Goal: Information Seeking & Learning: Check status

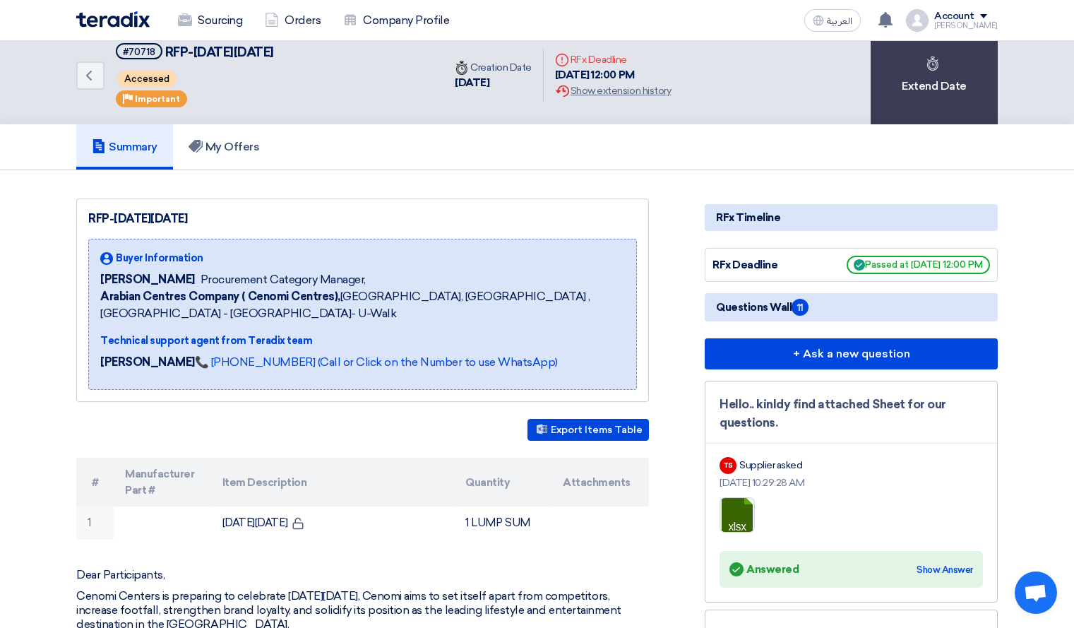
scroll to position [11, 0]
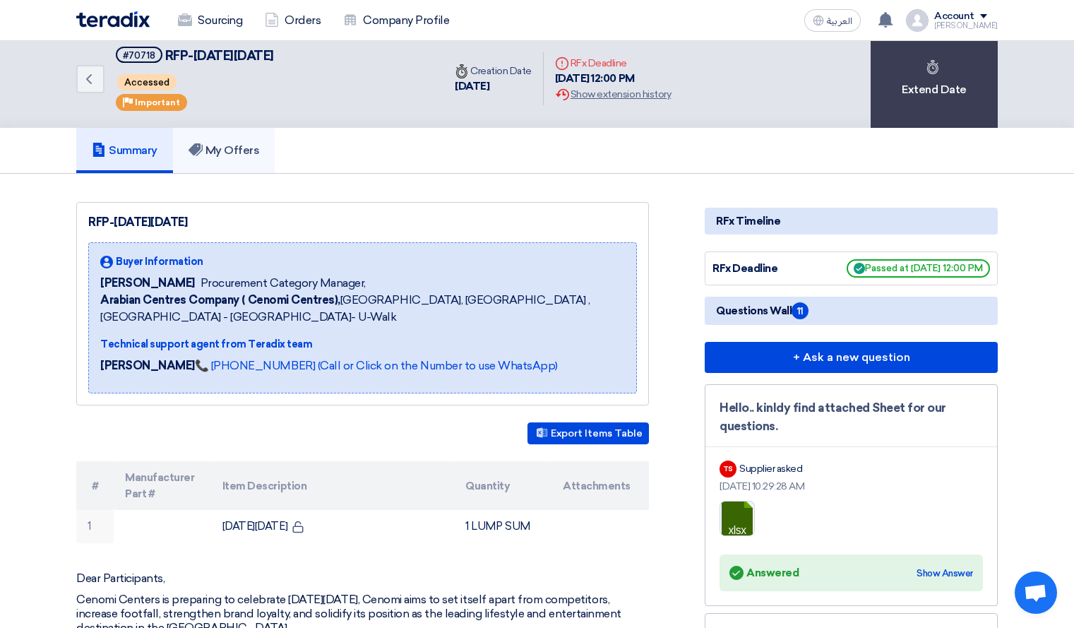
click at [225, 142] on link "My Offers" at bounding box center [224, 150] width 102 height 45
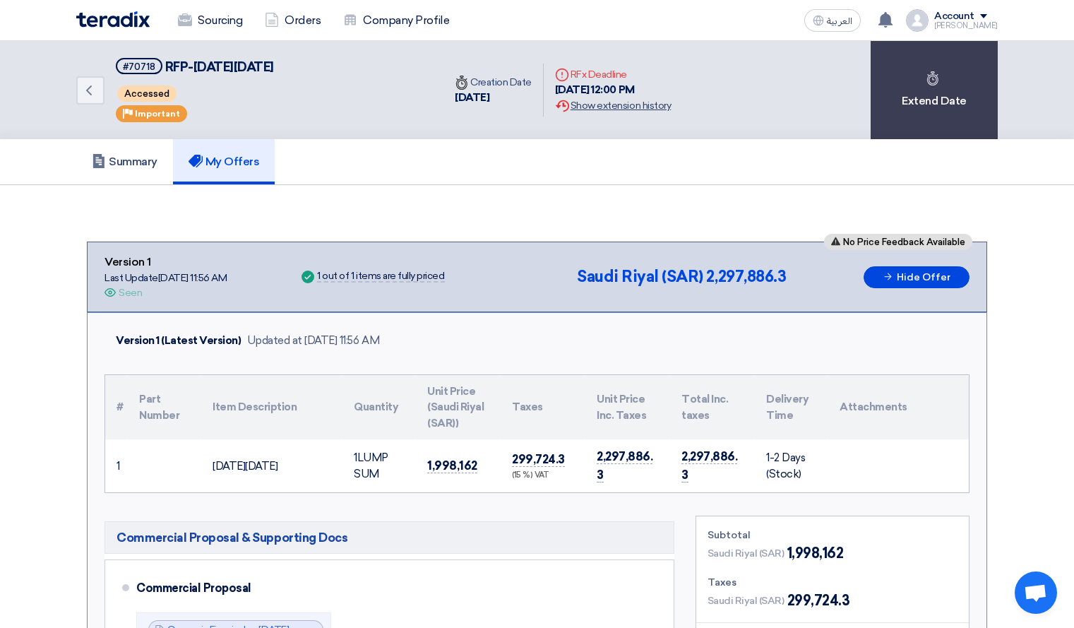
click at [655, 111] on div "Extension History Show extension history" at bounding box center [613, 105] width 116 height 15
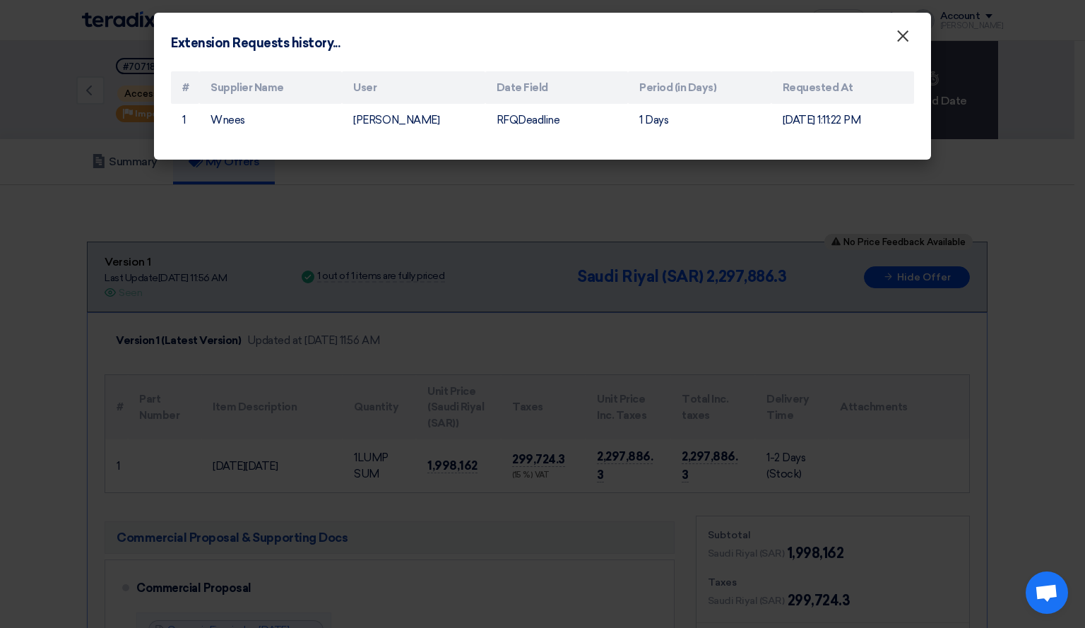
click at [895, 43] on span "×" at bounding box center [902, 39] width 14 height 28
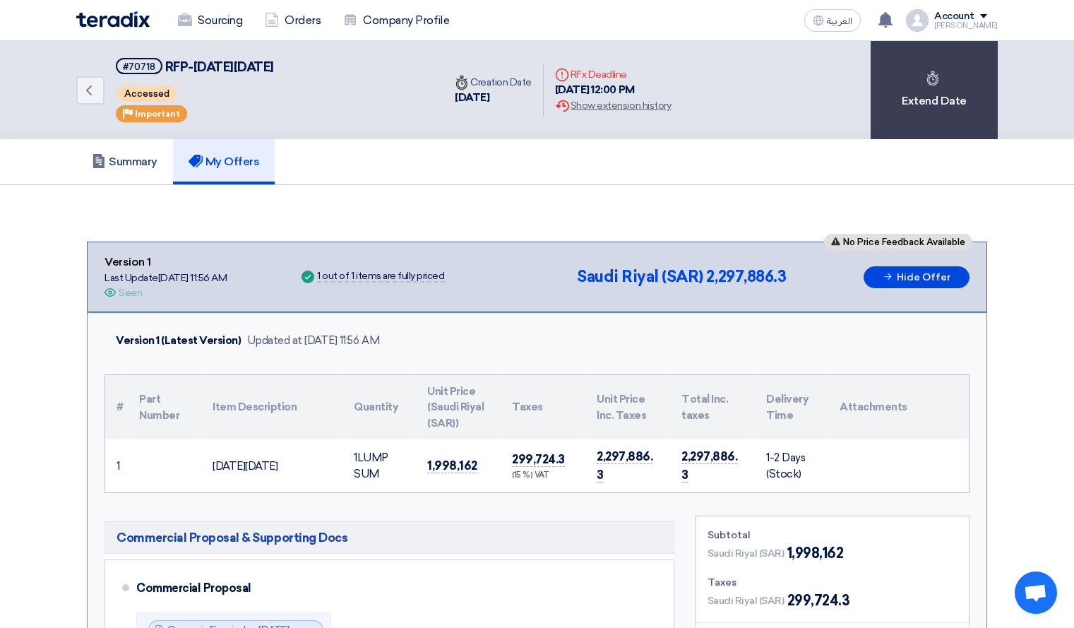
click at [123, 294] on div "Seen" at bounding box center [130, 292] width 23 height 15
click at [133, 167] on h5 "Summary" at bounding box center [125, 162] width 66 height 14
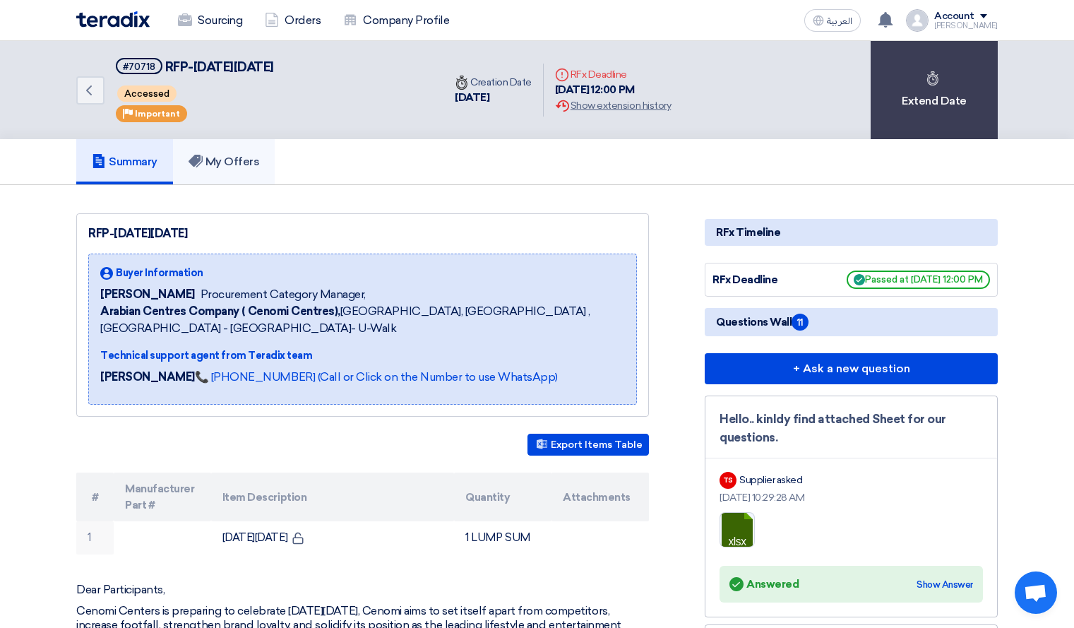
click at [263, 150] on link "My Offers" at bounding box center [224, 161] width 102 height 45
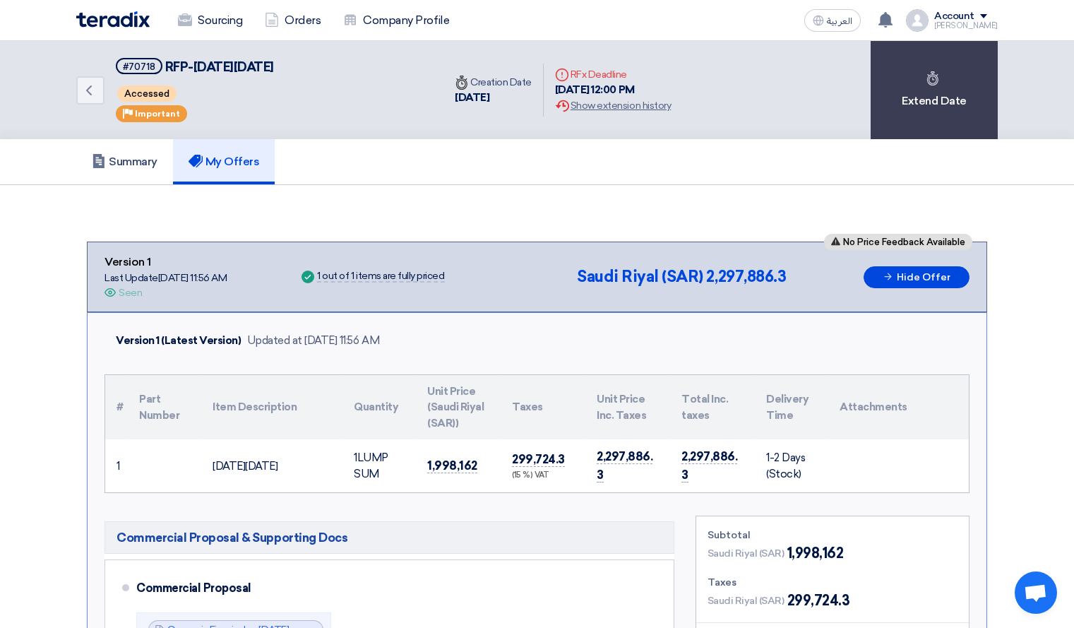
drag, startPoint x: 283, startPoint y: 342, endPoint x: 389, endPoint y: 335, distance: 106.2
click at [380, 335] on div "Updated at [DATE] 11:56 AM" at bounding box center [313, 341] width 133 height 16
click at [669, 345] on div "Version 1 (Latest Version) Updated at [DATE] 11:56 AM" at bounding box center [537, 340] width 865 height 33
click at [411, 277] on div "1 out of 1 items are fully priced" at bounding box center [380, 276] width 127 height 11
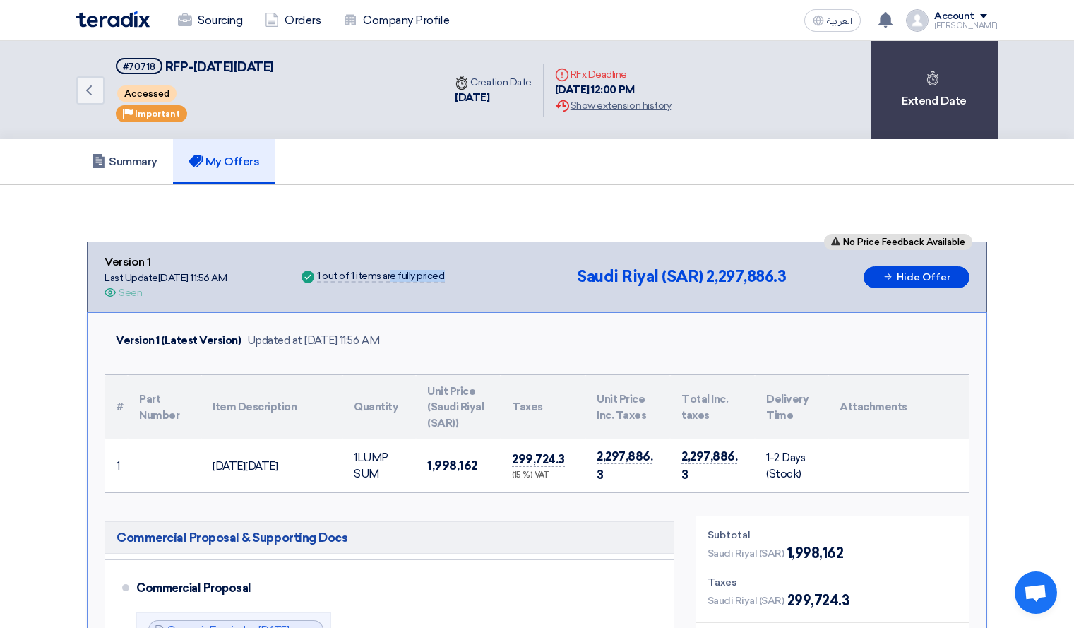
click at [411, 277] on div "1 out of 1 items are fully priced" at bounding box center [380, 276] width 127 height 11
click at [110, 159] on h5 "Summary" at bounding box center [125, 162] width 66 height 14
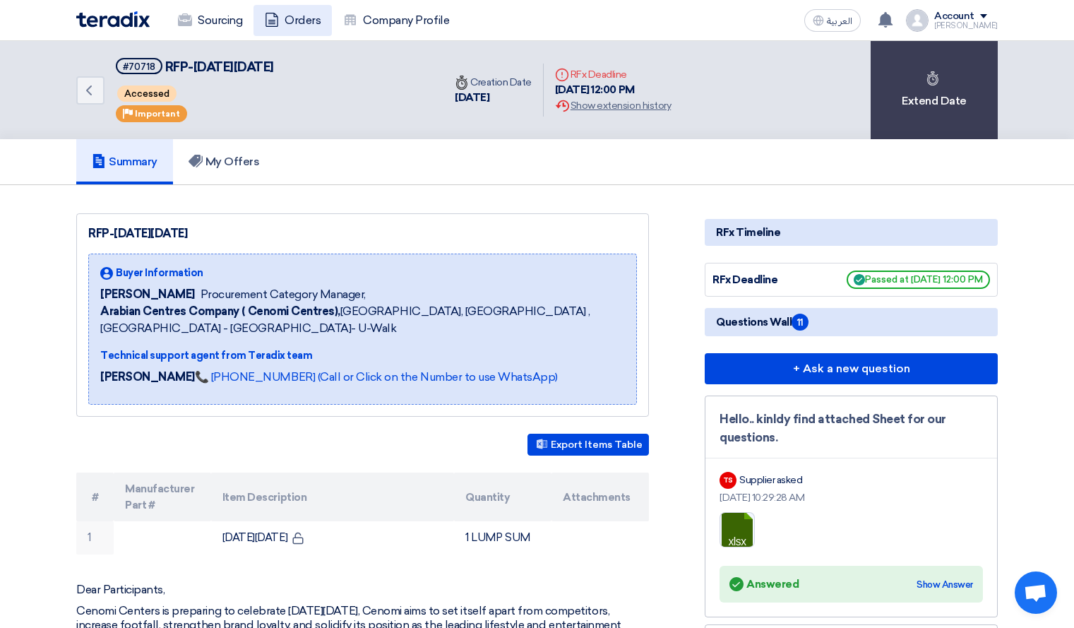
click at [321, 18] on link "Orders" at bounding box center [292, 20] width 78 height 31
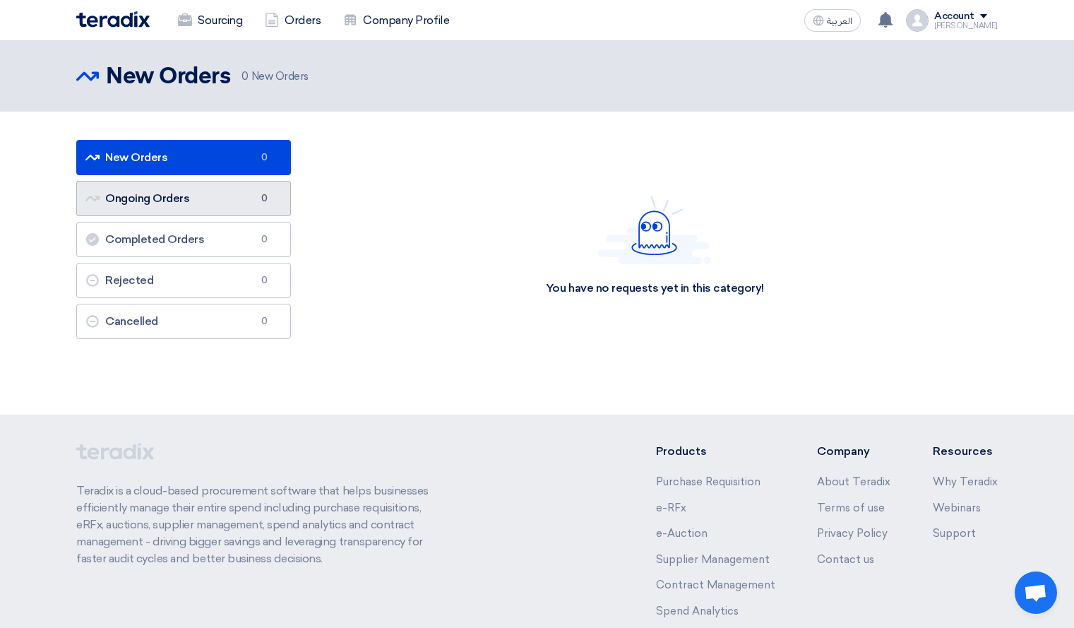
click at [249, 196] on link "Ongoing Orders Ongoing Orders 0" at bounding box center [183, 198] width 215 height 35
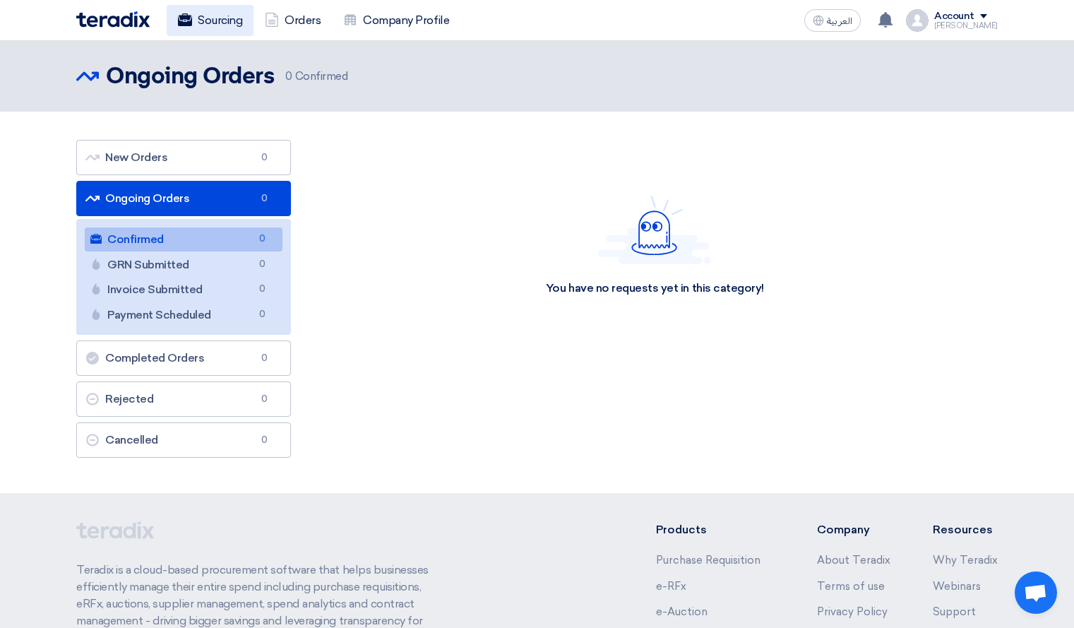
click at [227, 28] on link "Sourcing" at bounding box center [210, 20] width 87 height 31
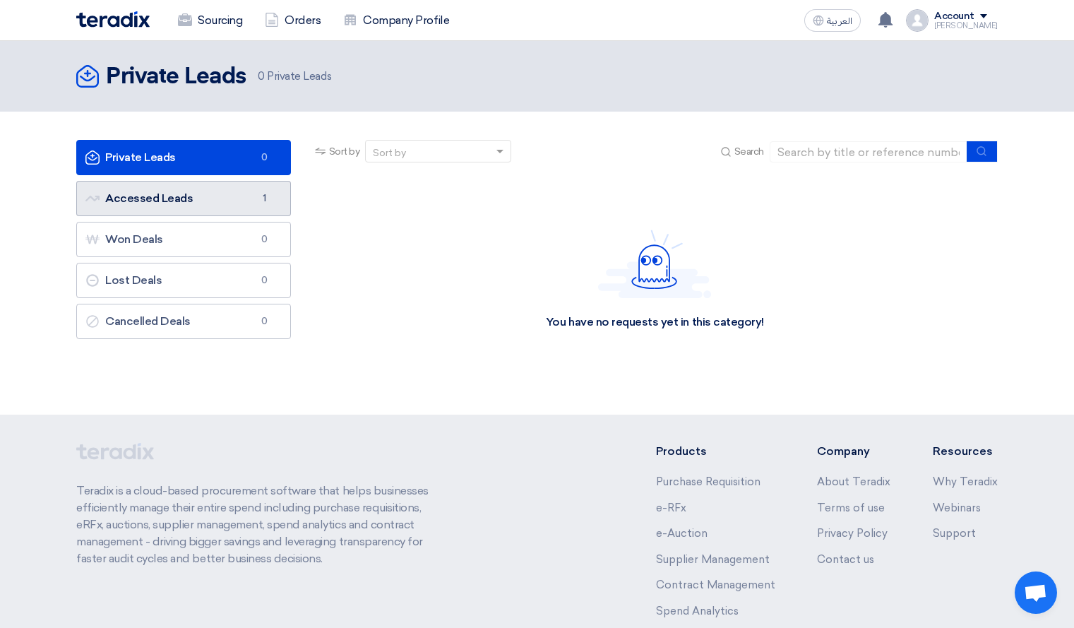
click at [227, 192] on link "Accessed Leads Accessed Leads 1" at bounding box center [183, 198] width 215 height 35
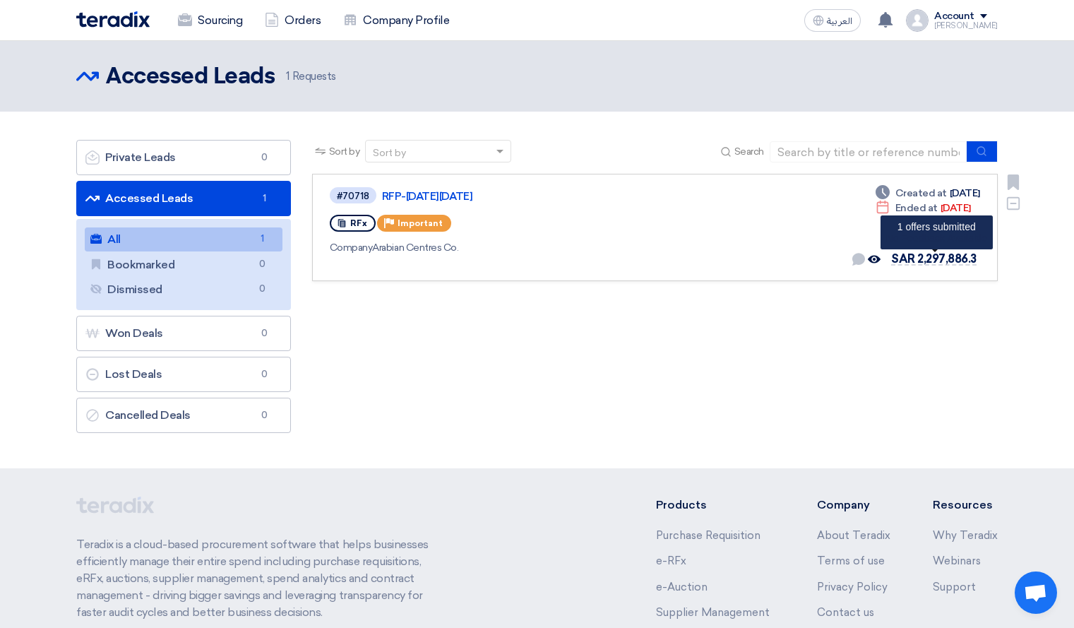
click at [942, 258] on span "SAR 2,297,886.3" at bounding box center [933, 258] width 85 height 13
click at [422, 194] on link "RFP-[DATE][DATE]" at bounding box center [558, 196] width 353 height 13
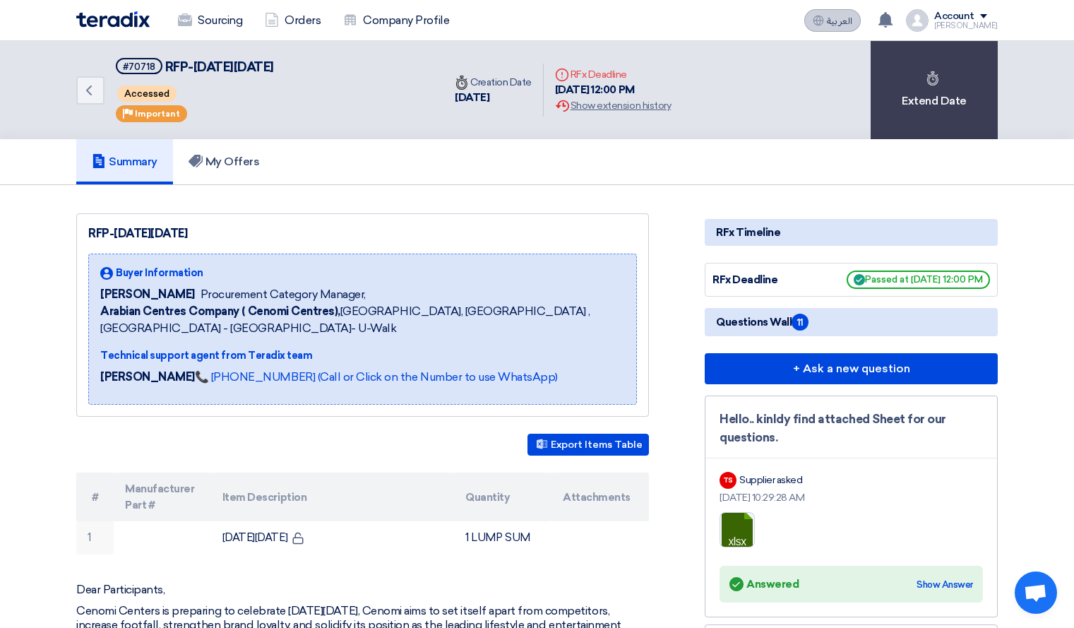
click at [840, 24] on span "العربية" at bounding box center [839, 21] width 25 height 10
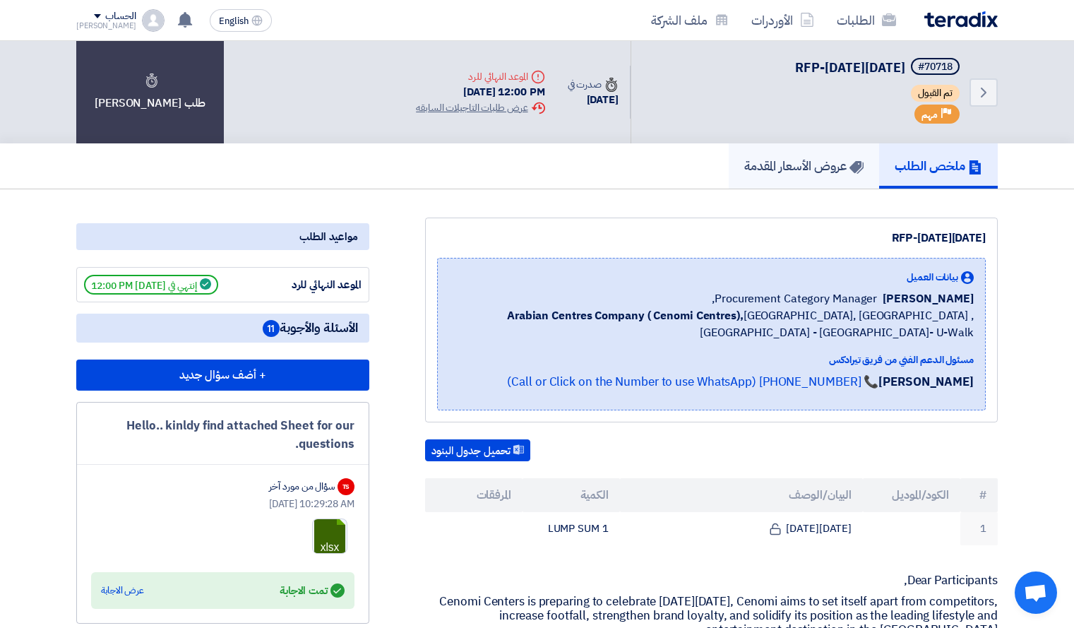
click at [769, 164] on h5 "عروض الأسعار المقدمة" at bounding box center [803, 165] width 119 height 16
